Goal: Transaction & Acquisition: Purchase product/service

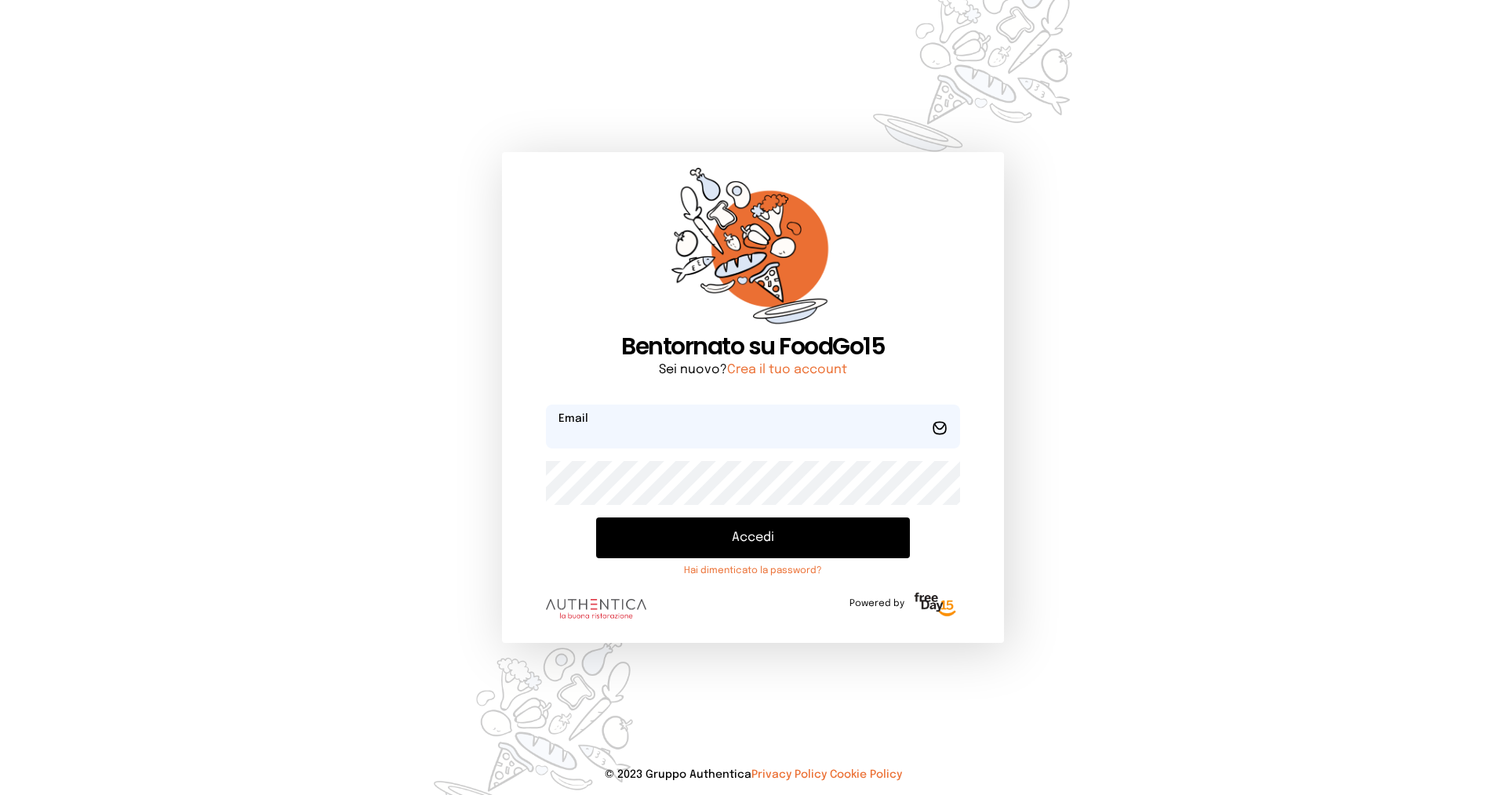
type input "**********"
click at [634, 531] on button "Accedi" at bounding box center [753, 538] width 314 height 41
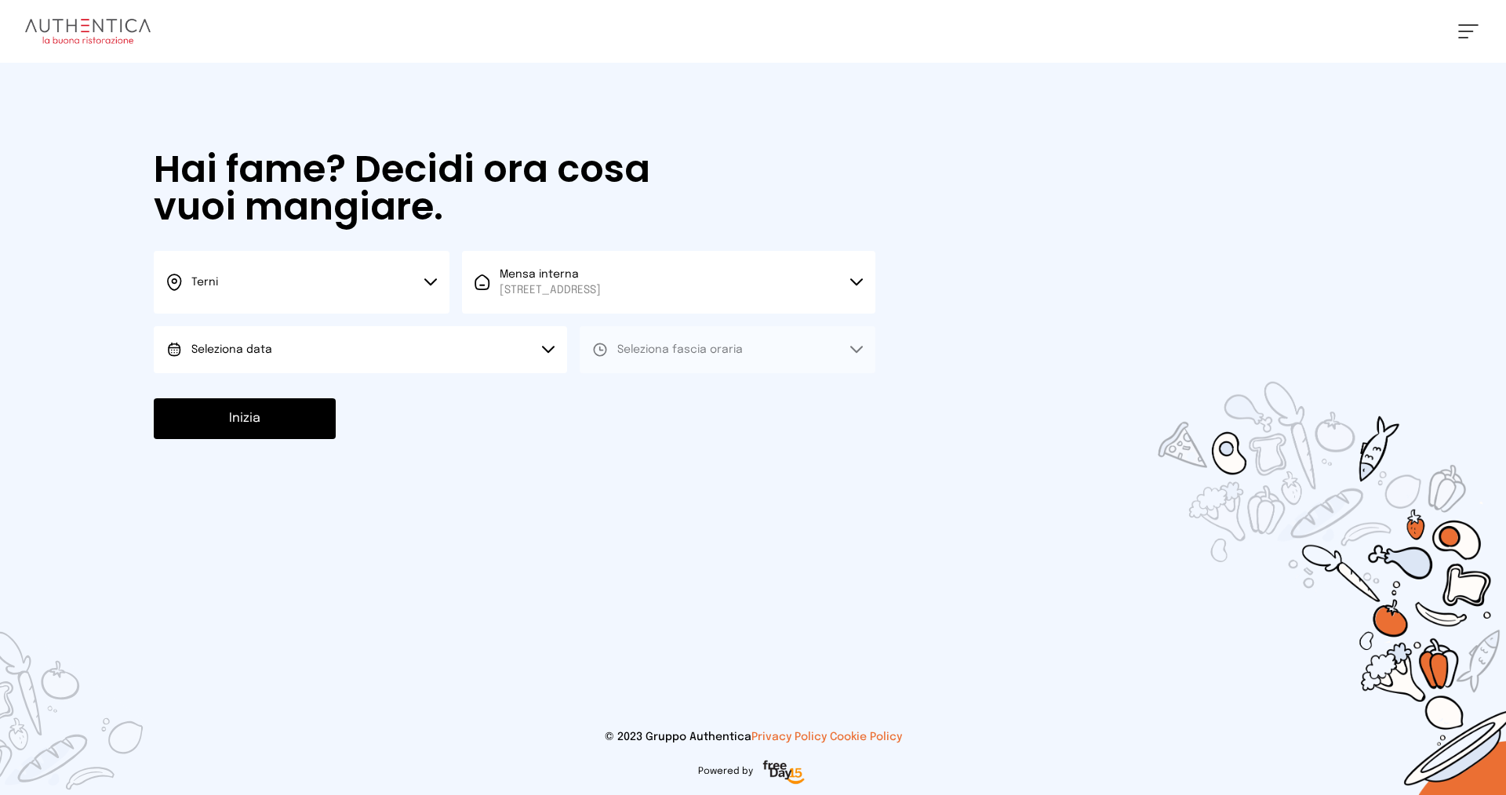
click at [322, 354] on button "Seleziona data" at bounding box center [360, 349] width 413 height 47
click at [327, 386] on li "[DATE], [DATE]" at bounding box center [360, 393] width 413 height 41
click at [637, 346] on span "Seleziona fascia oraria" at bounding box center [679, 349] width 125 height 11
click at [638, 393] on span "Pranzo" at bounding box center [636, 394] width 38 height 16
click at [233, 421] on button "Inizia" at bounding box center [245, 418] width 182 height 41
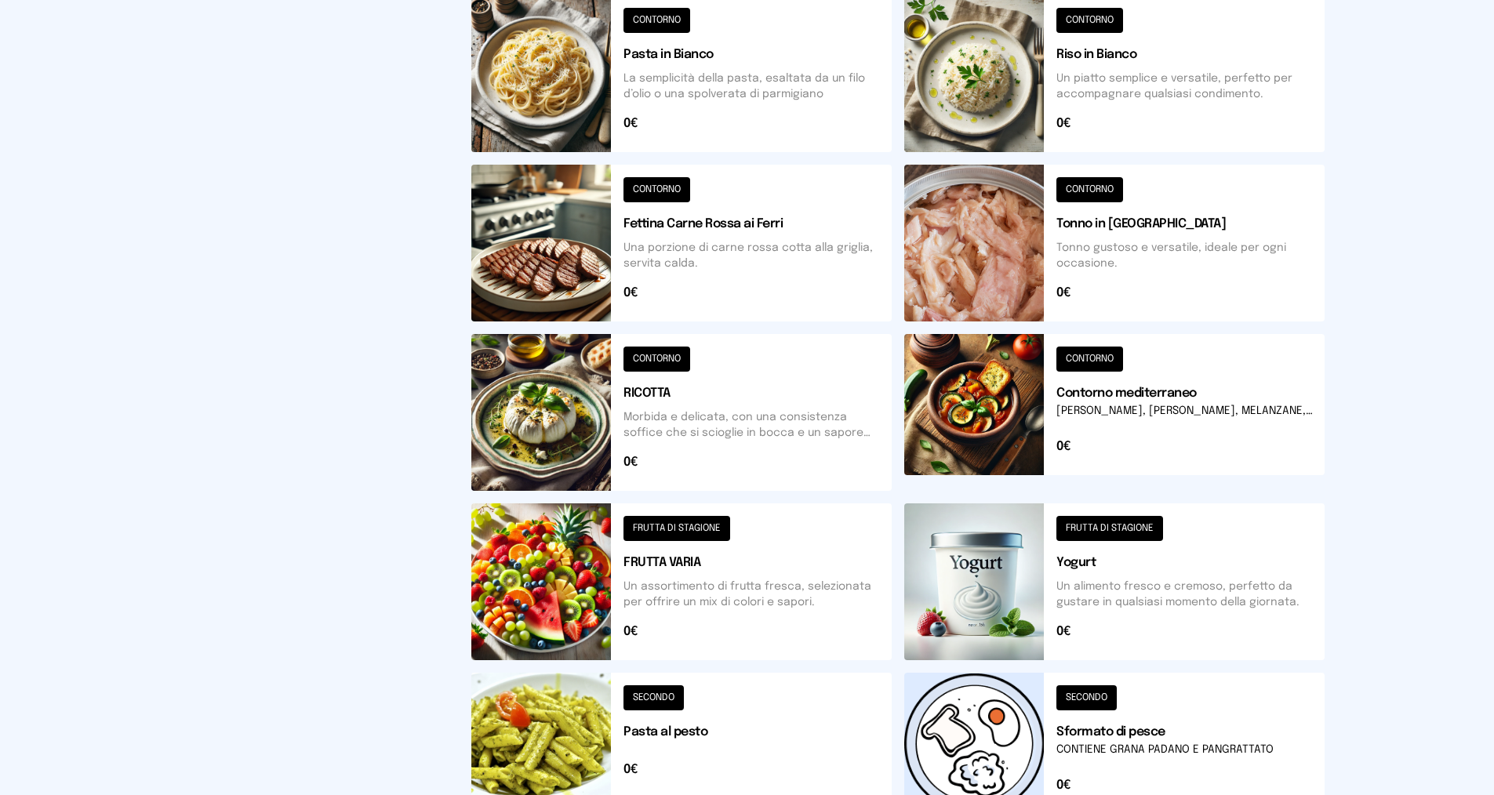
scroll to position [96, 0]
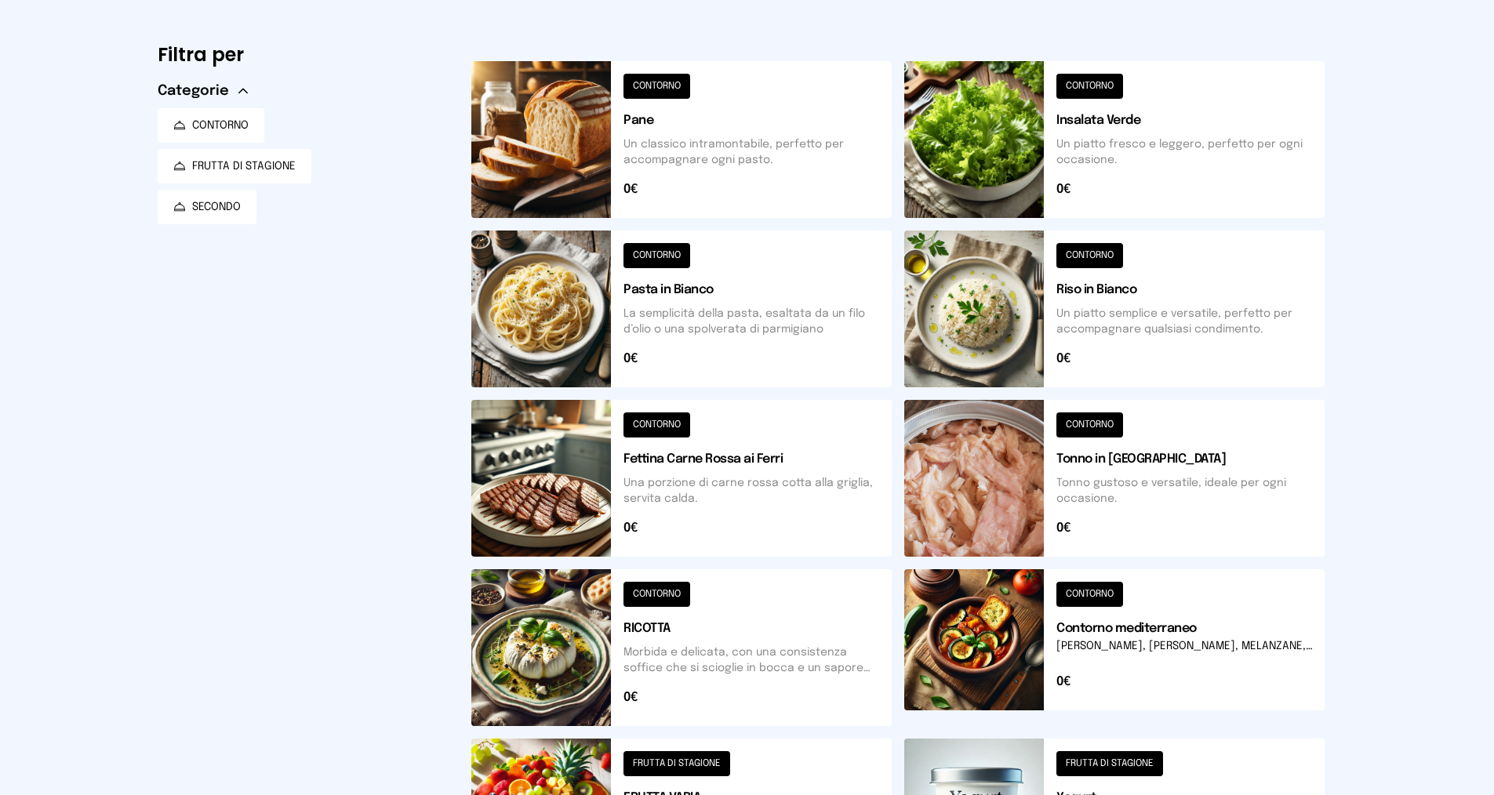
click at [1099, 253] on button at bounding box center [1114, 309] width 420 height 157
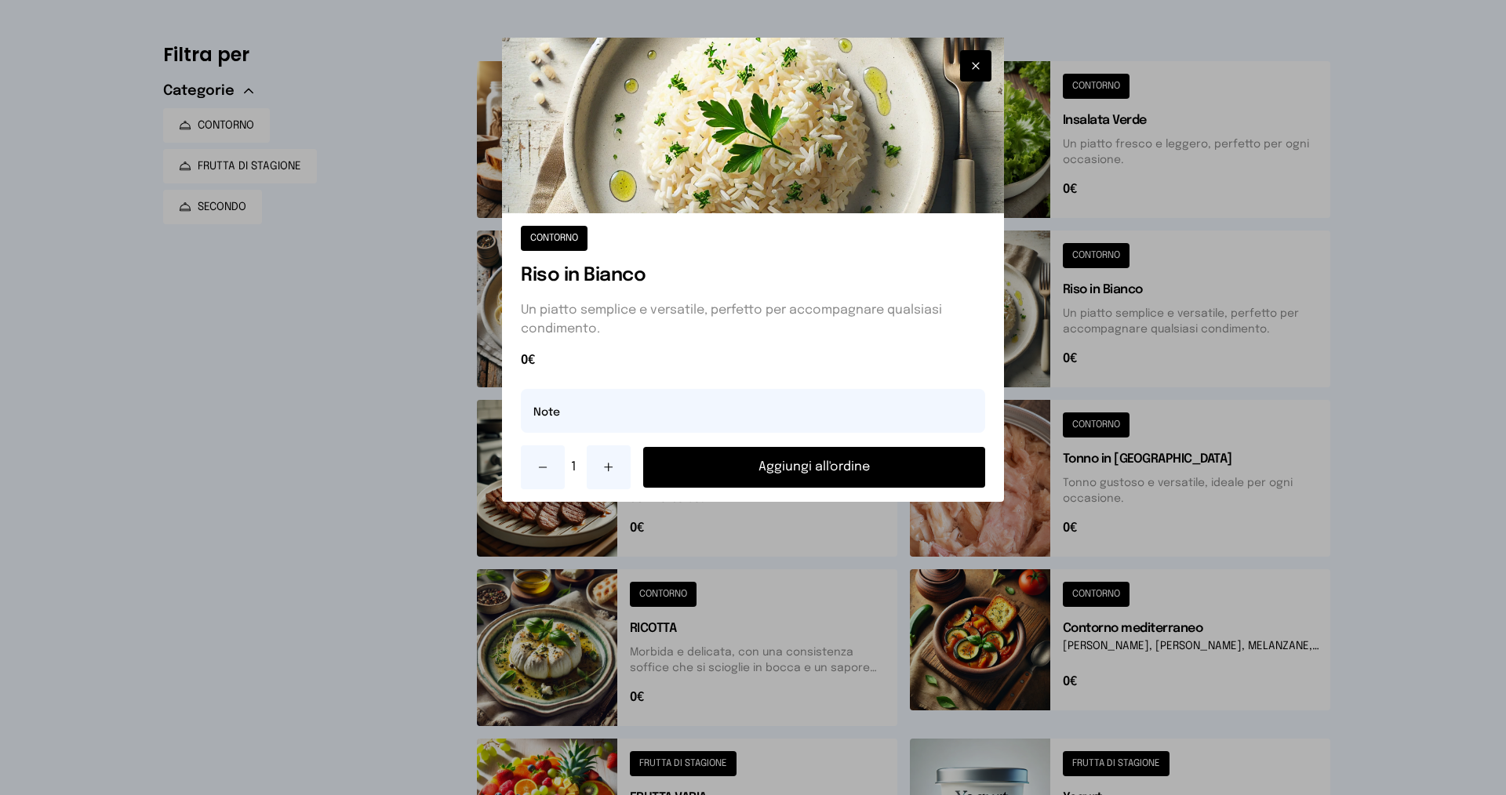
click at [846, 475] on button "Aggiungi all'ordine" at bounding box center [814, 467] width 342 height 41
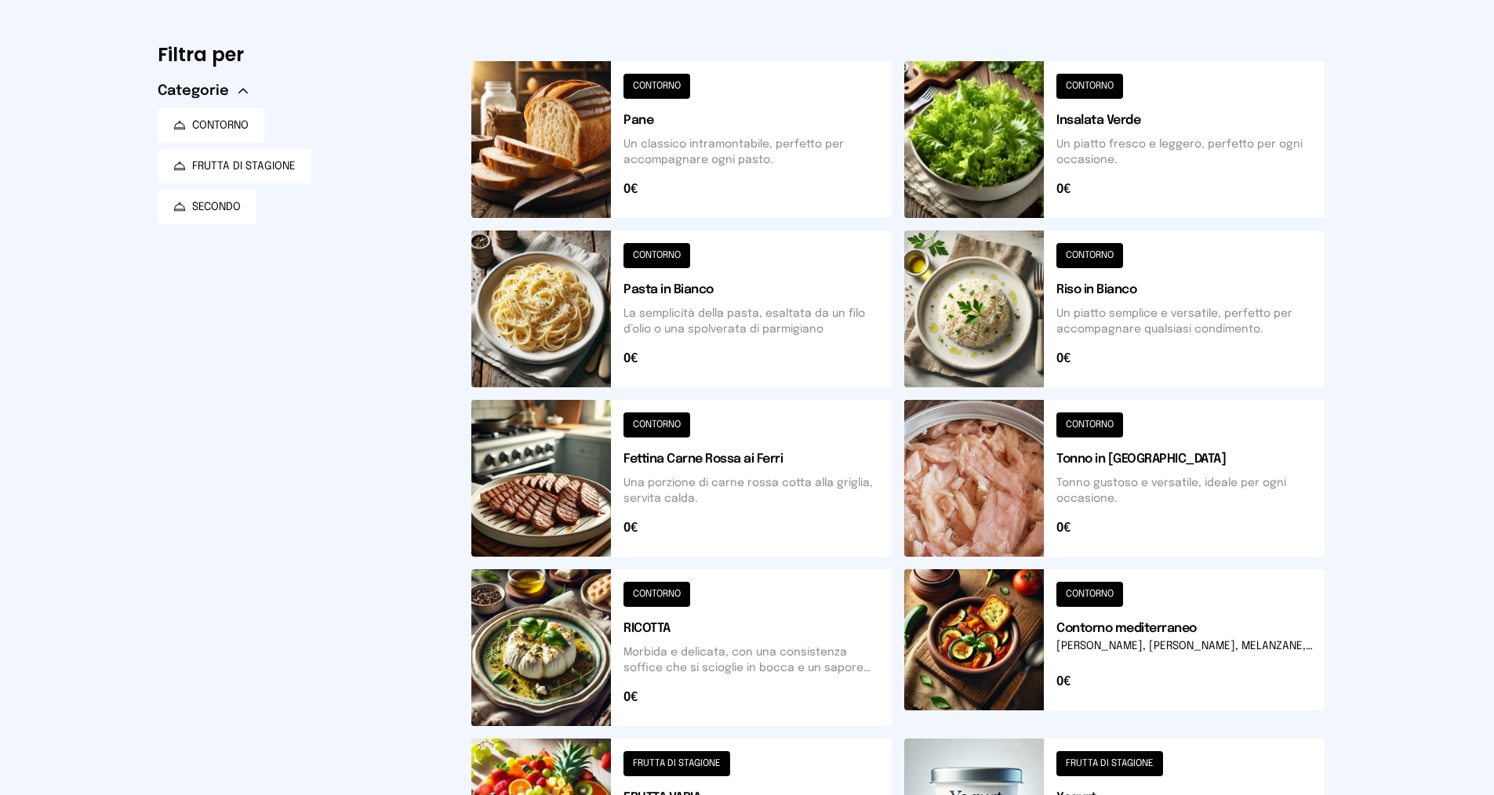
scroll to position [253, 0]
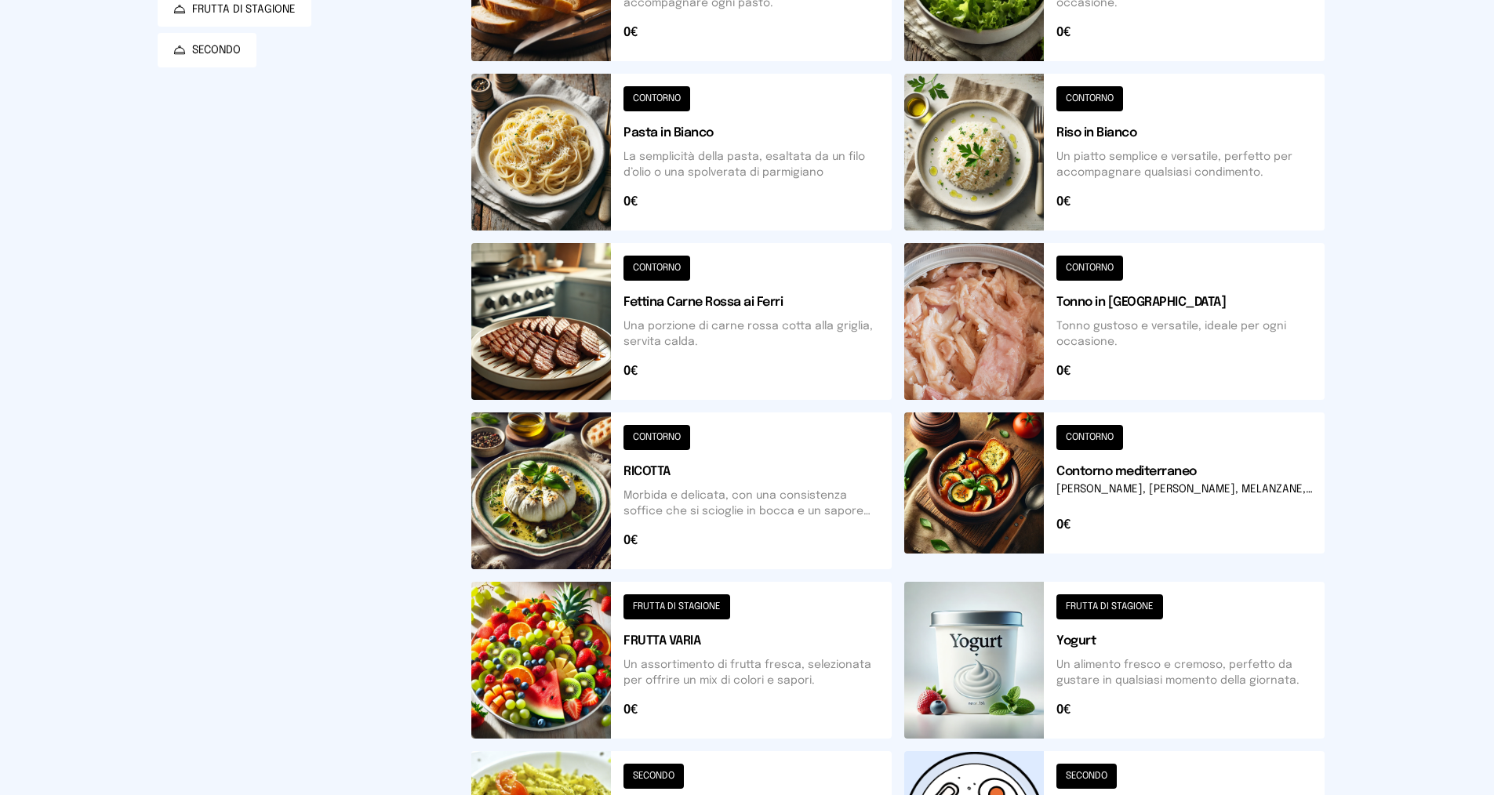
click at [670, 431] on button at bounding box center [681, 491] width 420 height 157
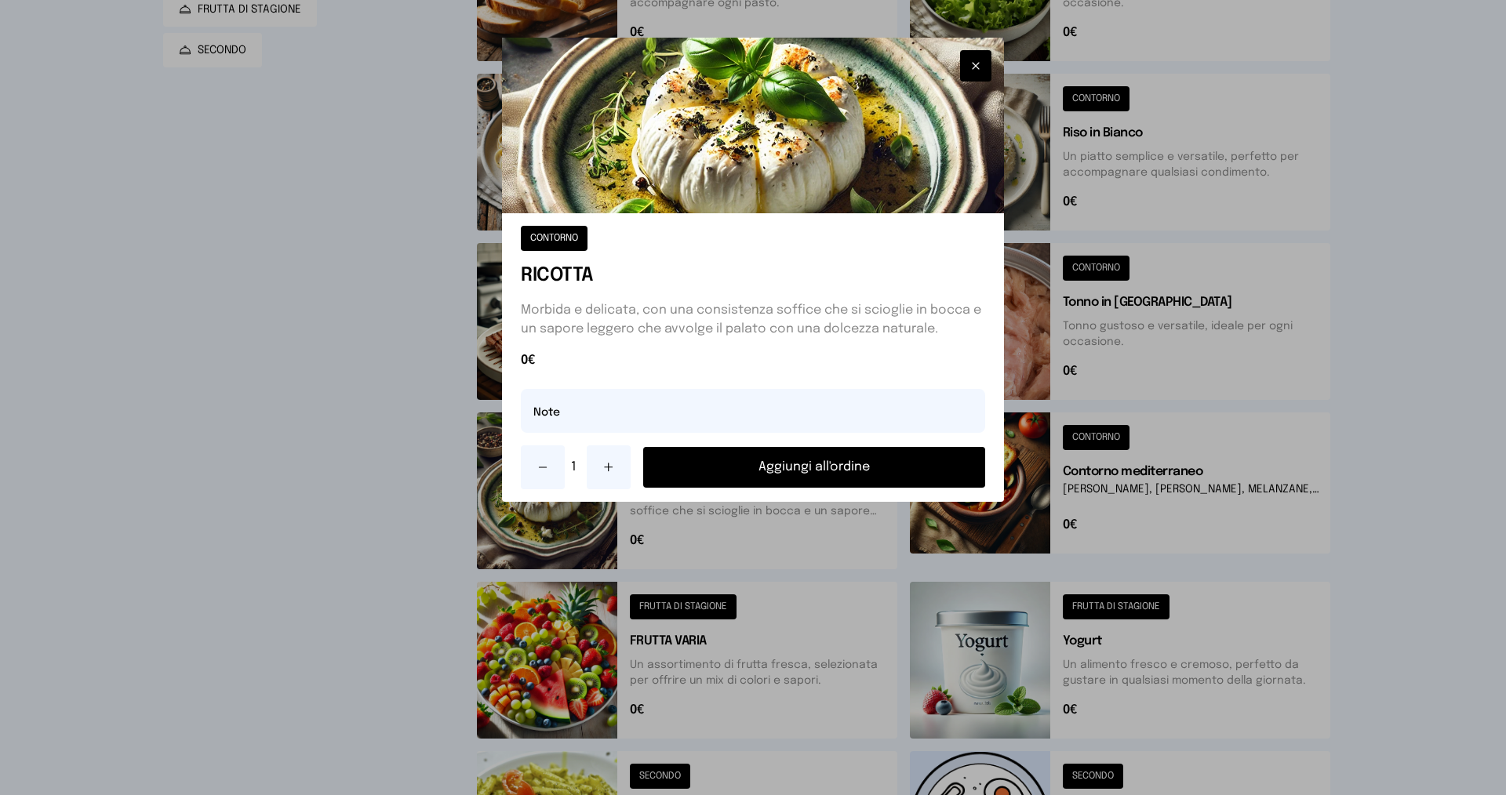
click at [723, 468] on button "Aggiungi all'ordine" at bounding box center [814, 467] width 342 height 41
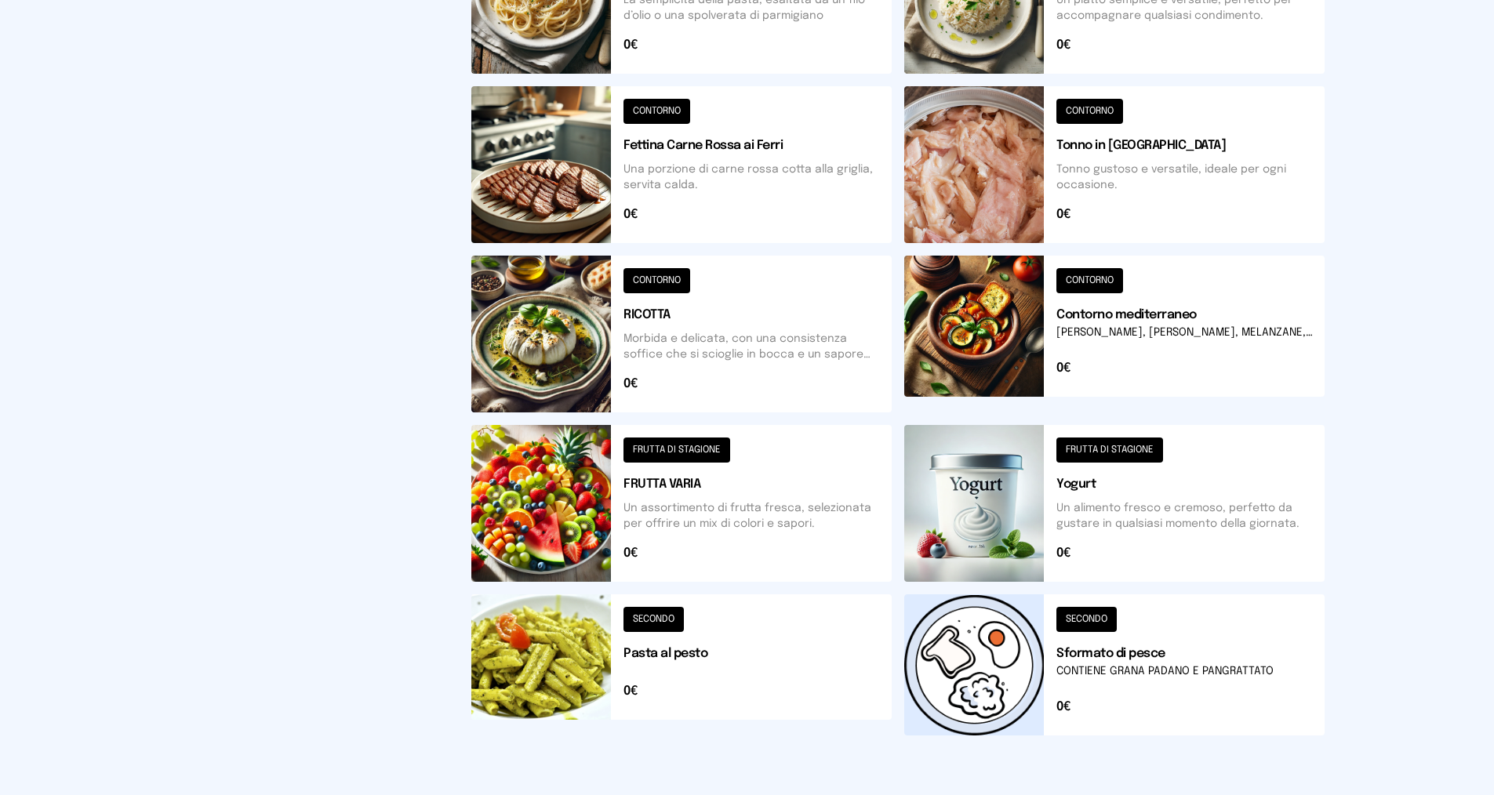
scroll to position [331, 0]
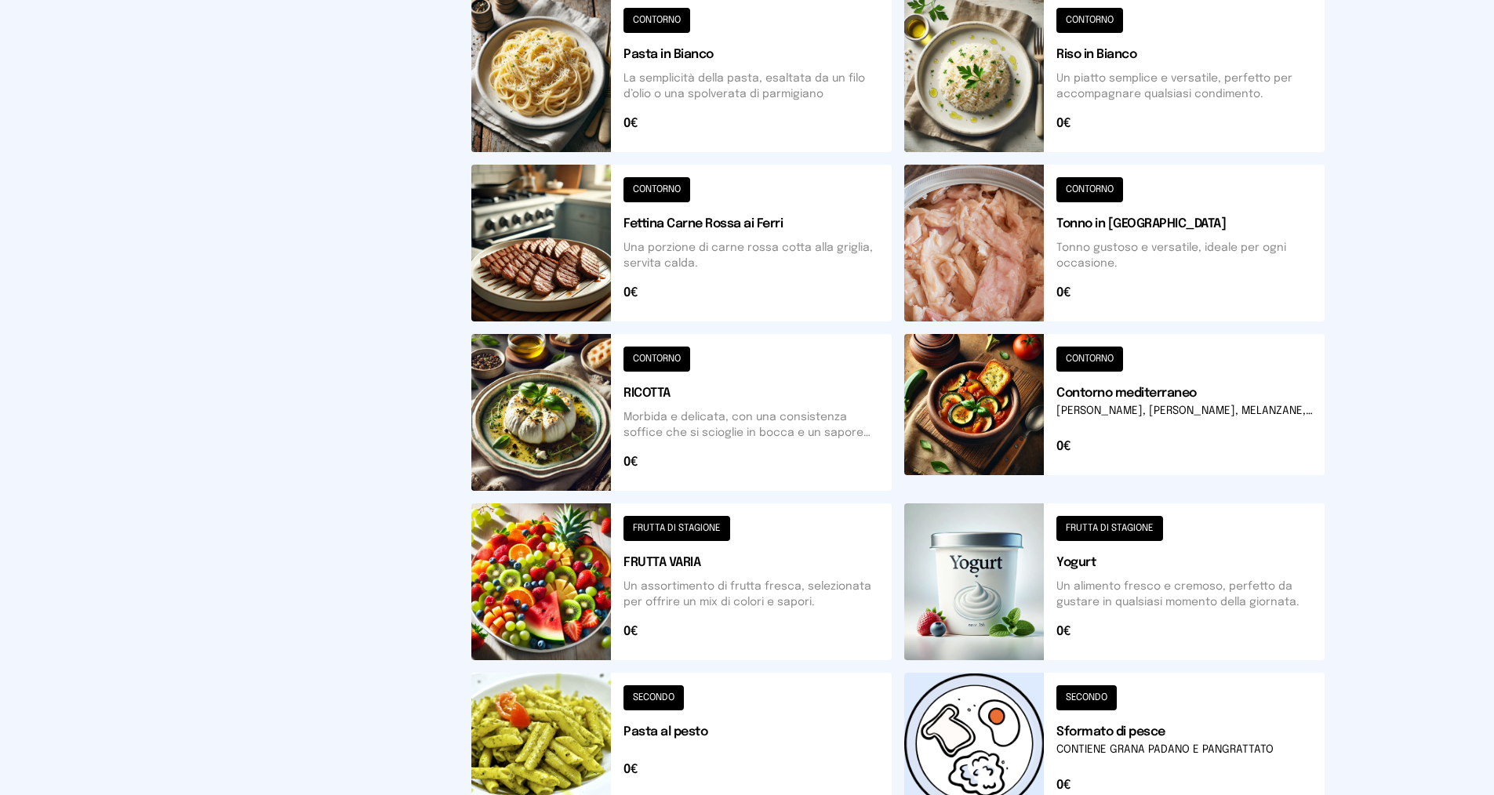
click at [703, 532] on button at bounding box center [681, 582] width 420 height 157
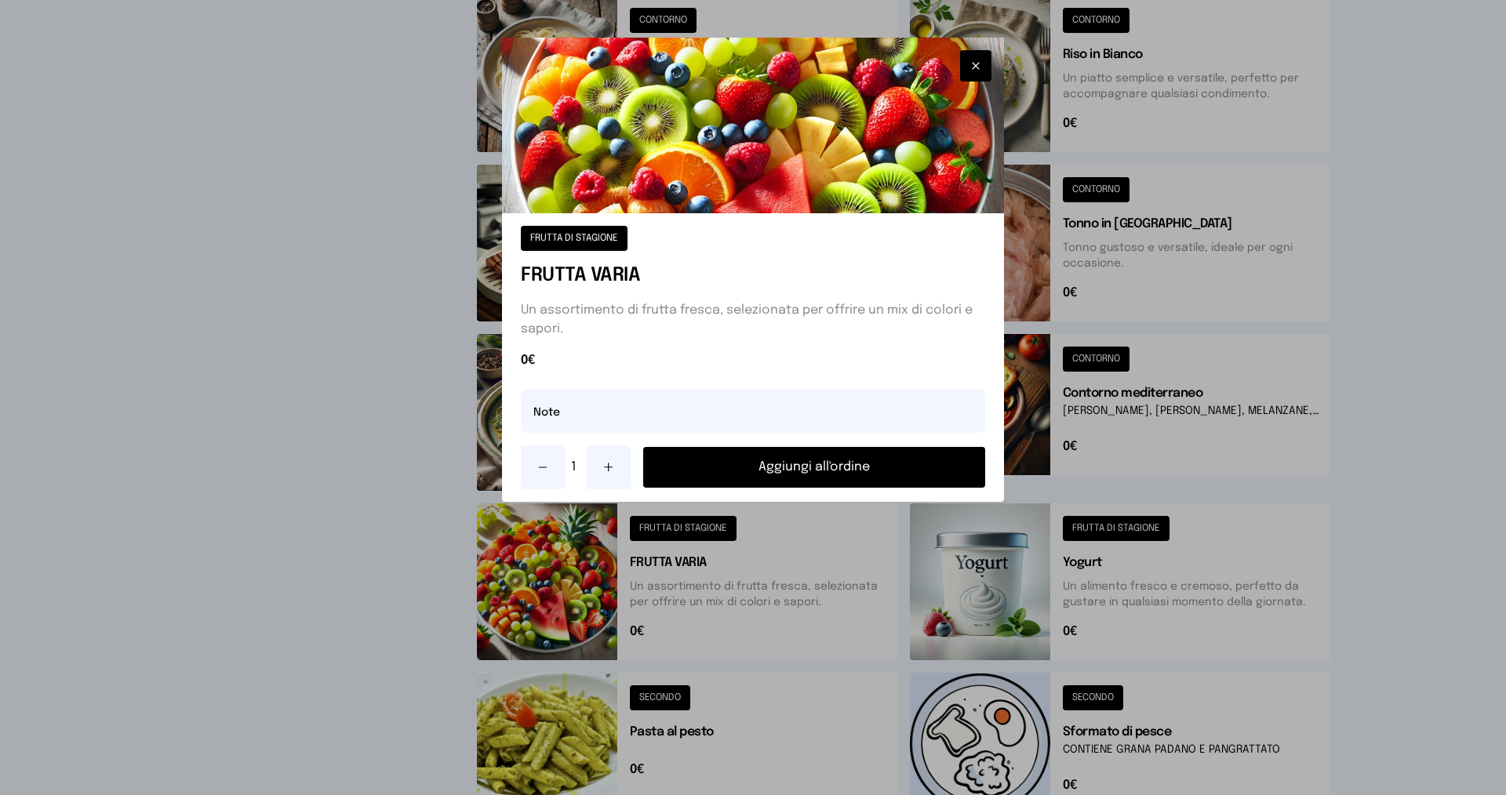
click at [729, 461] on button "Aggiungi all'ordine" at bounding box center [814, 467] width 342 height 41
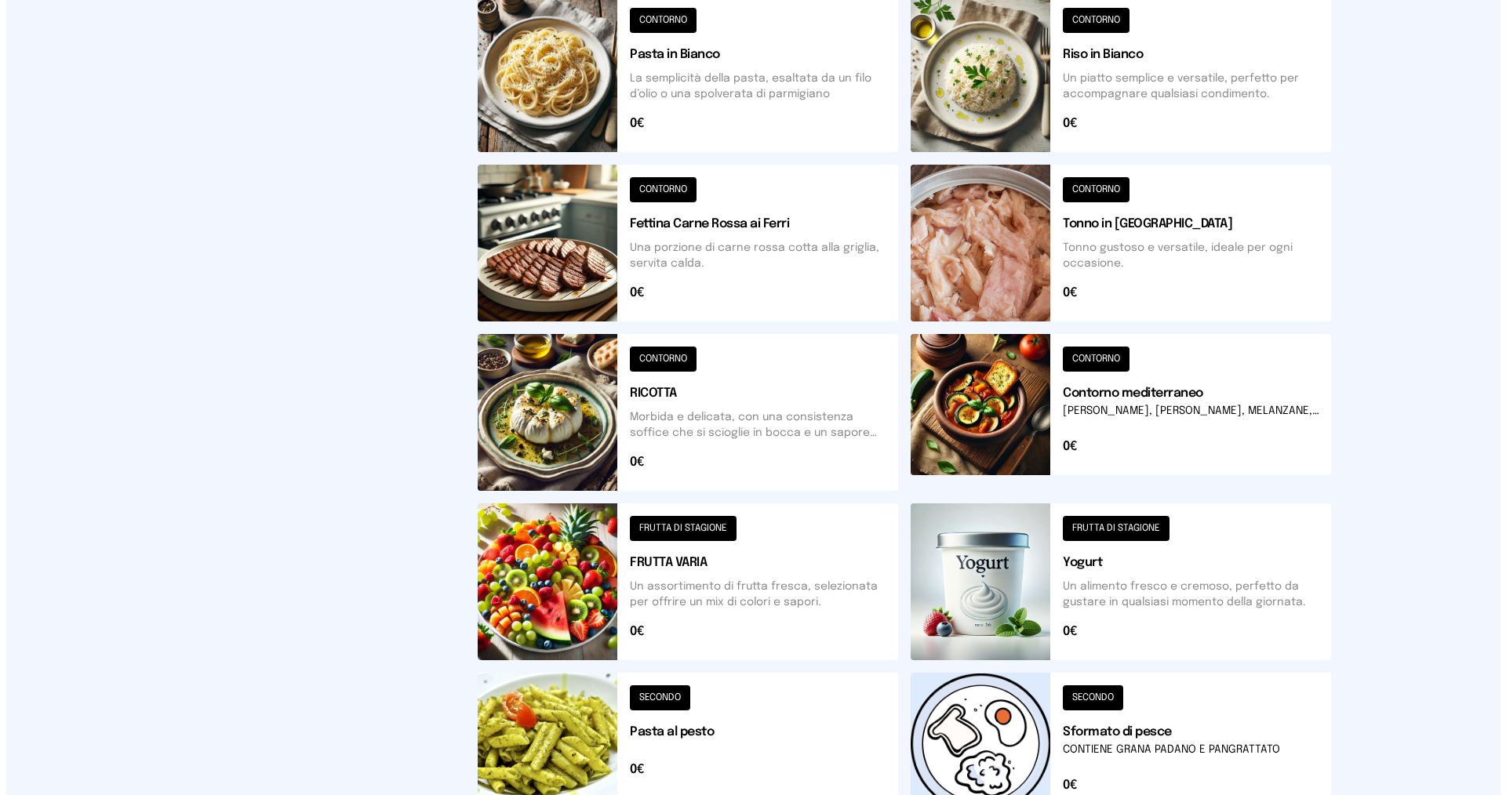
scroll to position [0, 0]
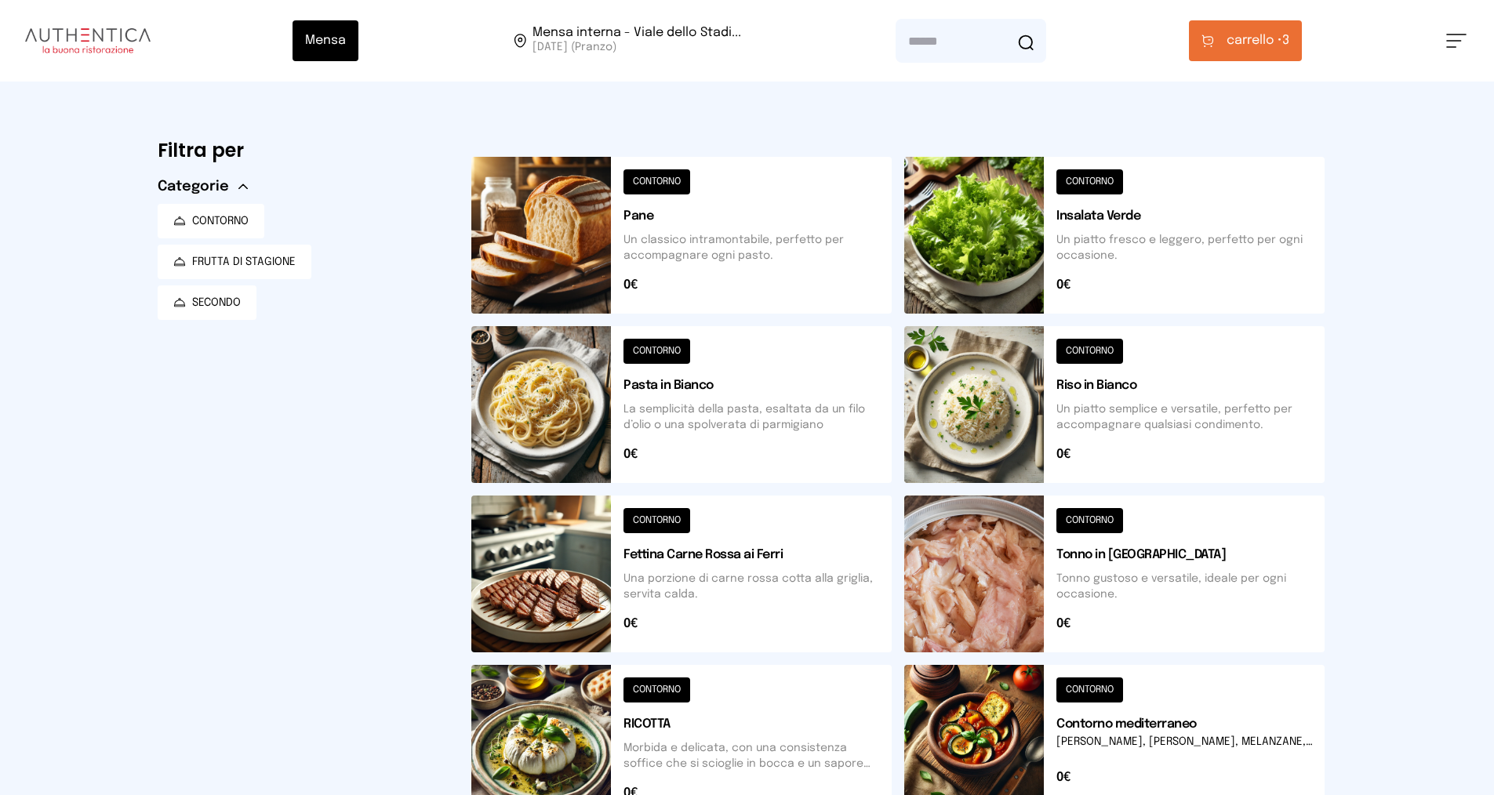
click at [1231, 45] on span "carrello •" at bounding box center [1255, 40] width 56 height 19
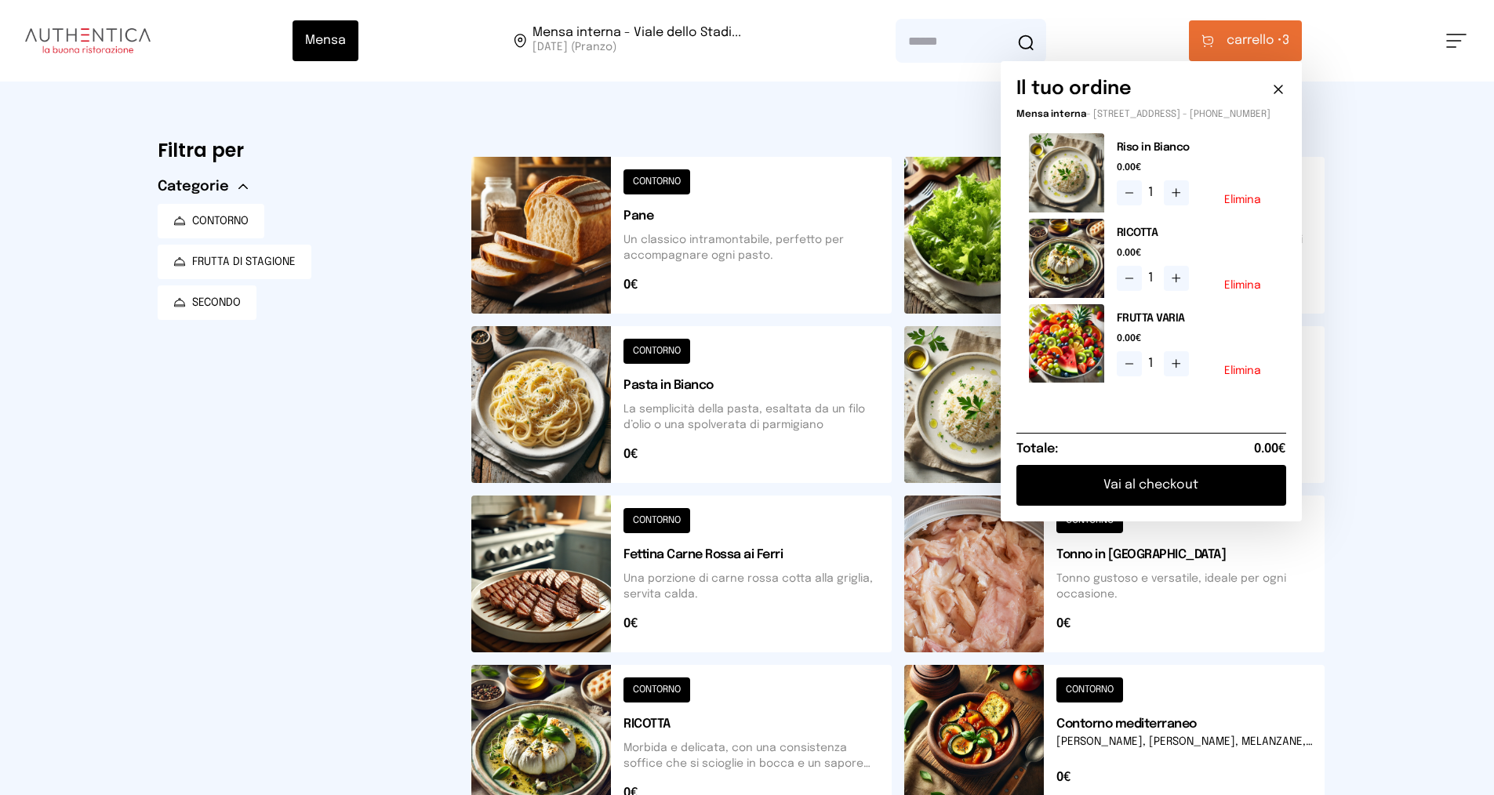
click at [1139, 499] on button "Vai al checkout" at bounding box center [1152, 485] width 270 height 41
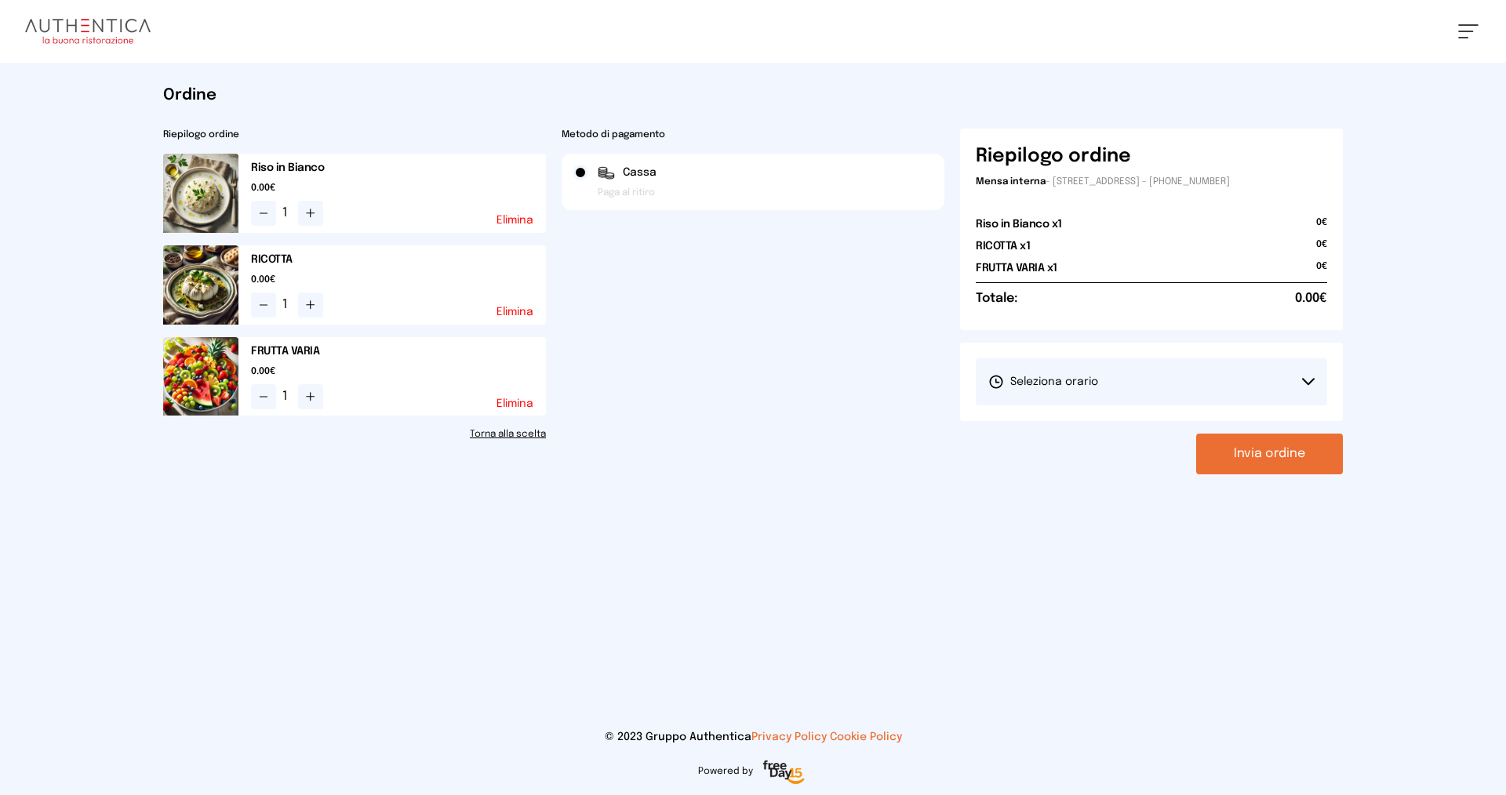
click at [1174, 373] on button "Seleziona orario" at bounding box center [1151, 381] width 351 height 47
click at [1060, 423] on span "1° Turno (13:00 - 15:00)" at bounding box center [1047, 426] width 118 height 16
click at [1263, 448] on button "Invia ordine" at bounding box center [1269, 454] width 147 height 41
